Goal: Transaction & Acquisition: Obtain resource

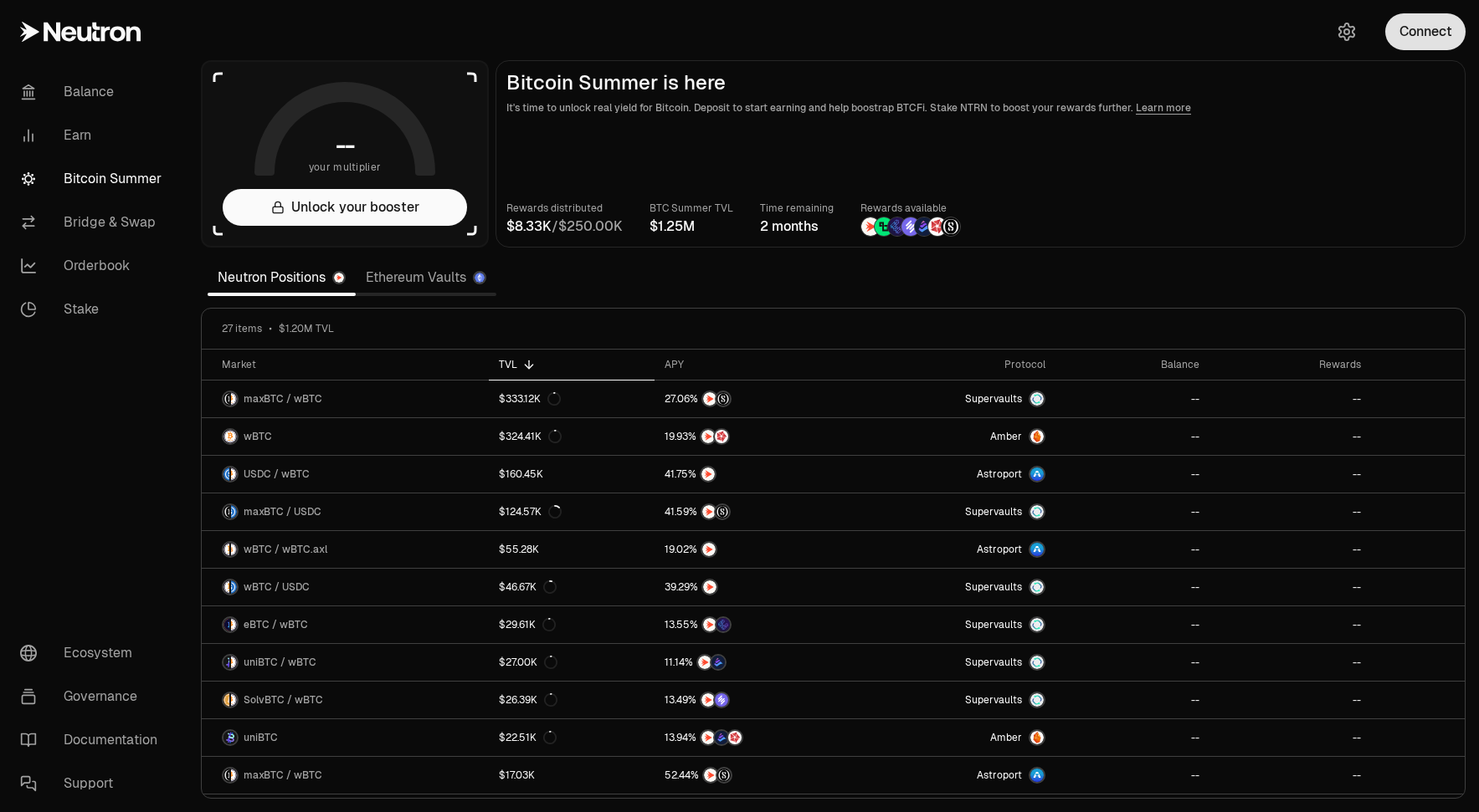
click at [1433, 23] on button "Connect" at bounding box center [1425, 31] width 80 height 36
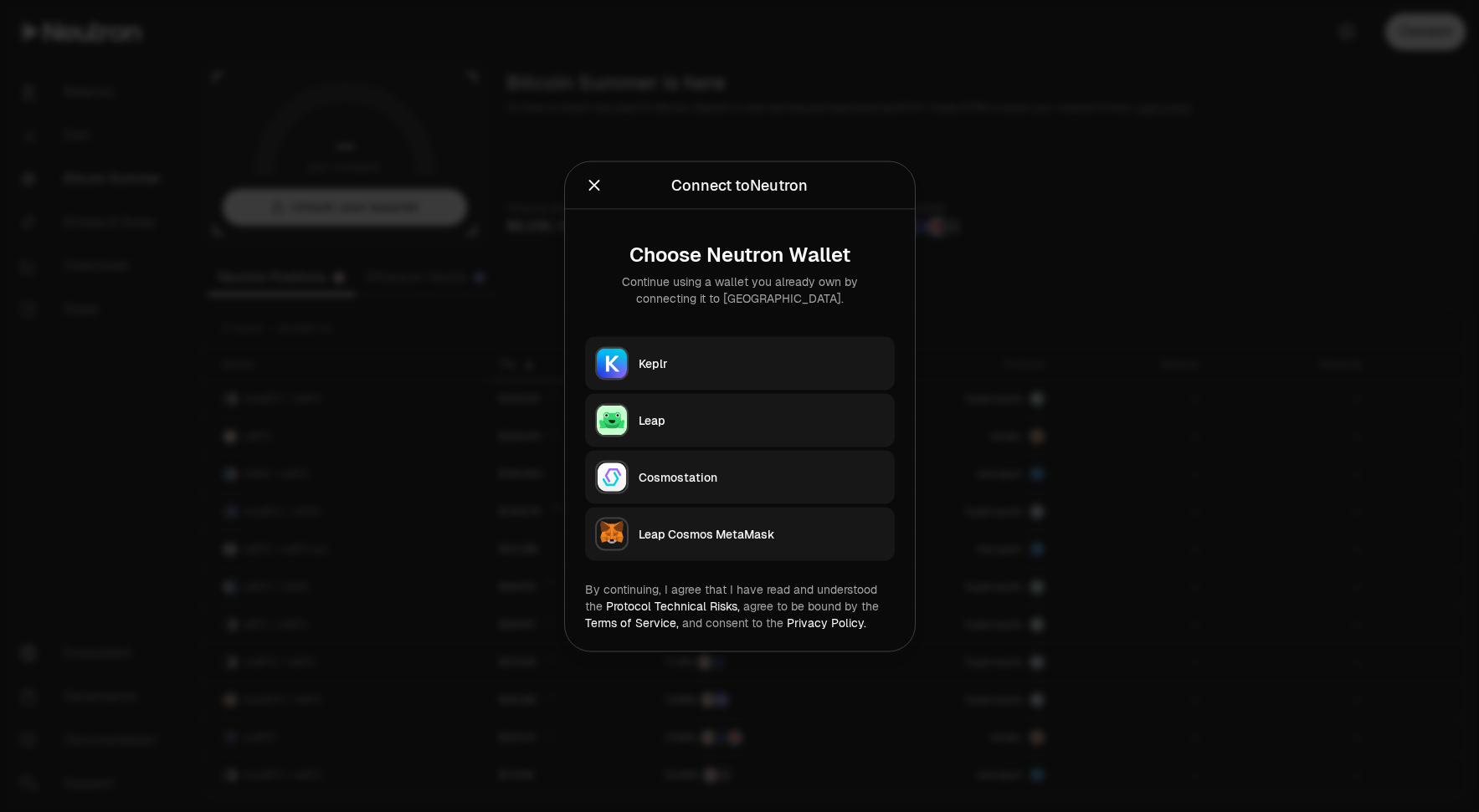
click at [706, 431] on button "Leap" at bounding box center [740, 420] width 309 height 54
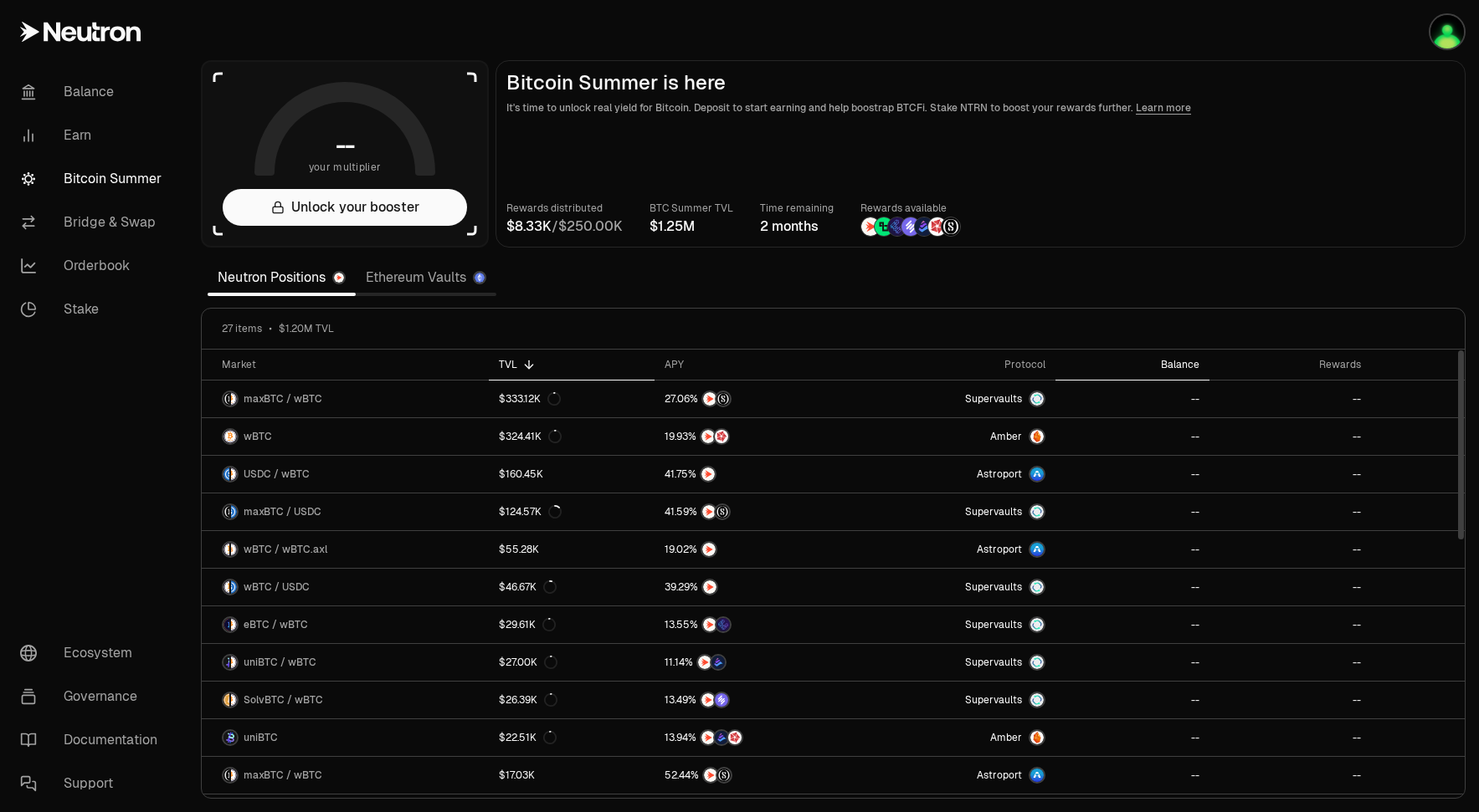
click at [1181, 368] on div "Balance" at bounding box center [1132, 364] width 134 height 13
